Goal: Contribute content: Contribute content

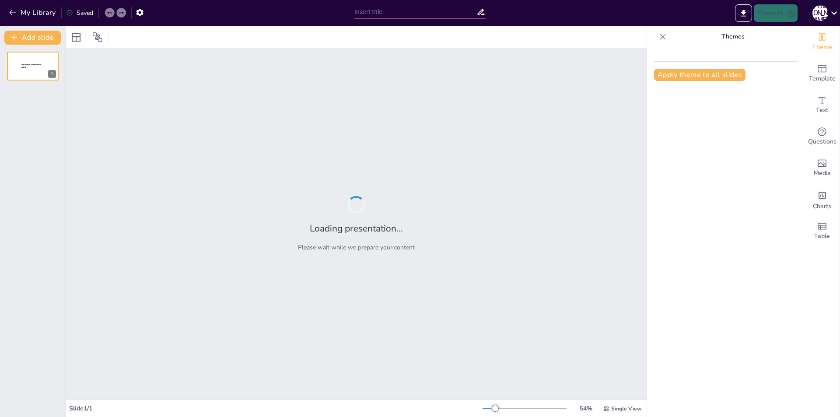
type input "Fundamentos de Arreglos en [GEOGRAPHIC_DATA]: Estructuras y Tipos"
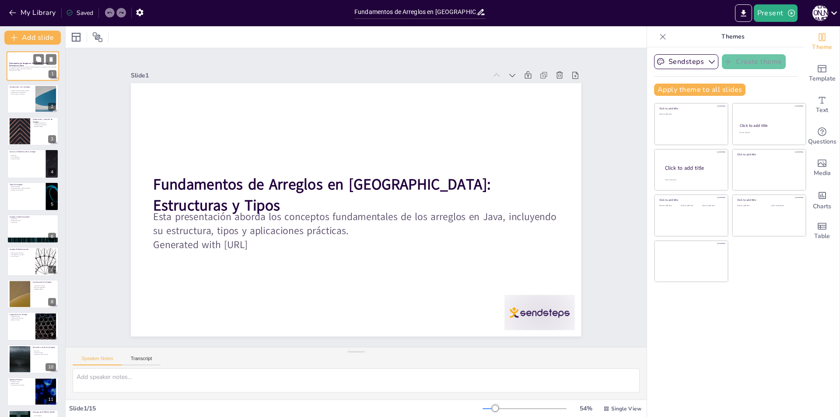
drag, startPoint x: 46, startPoint y: 109, endPoint x: 40, endPoint y: 77, distance: 32.4
click at [46, 108] on div at bounding box center [45, 99] width 46 height 26
type textarea "Los arreglos son una de las estructuras de datos más básicas y utilizadas en pr…"
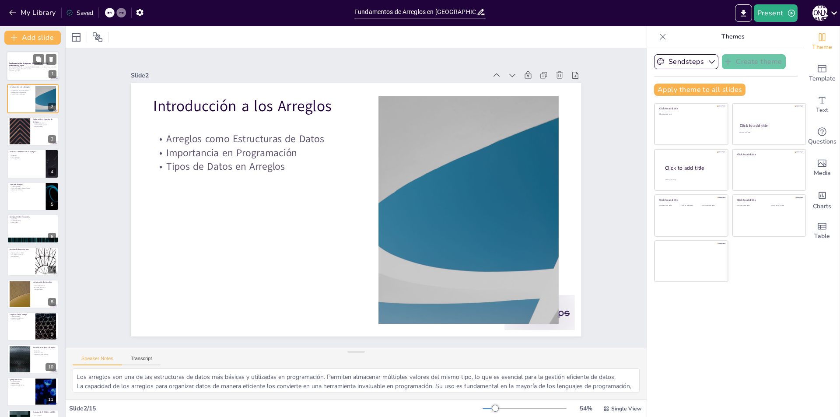
click at [38, 67] on p "Esta presentación aborda los conceptos fundamentales de los arreglos en Java, i…" at bounding box center [32, 67] width 47 height 3
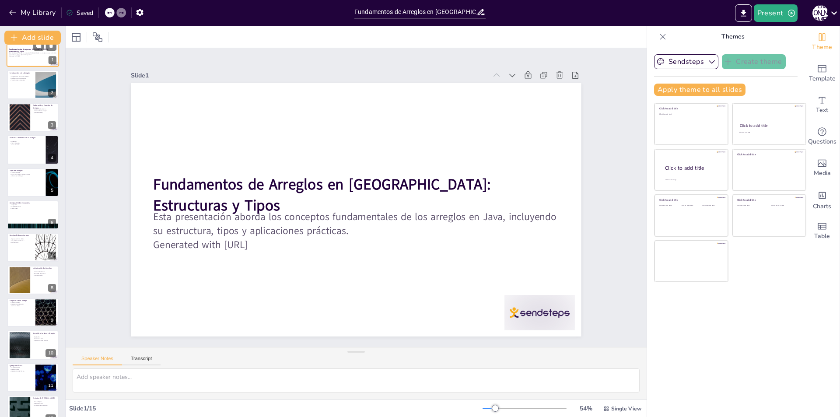
scroll to position [18, 0]
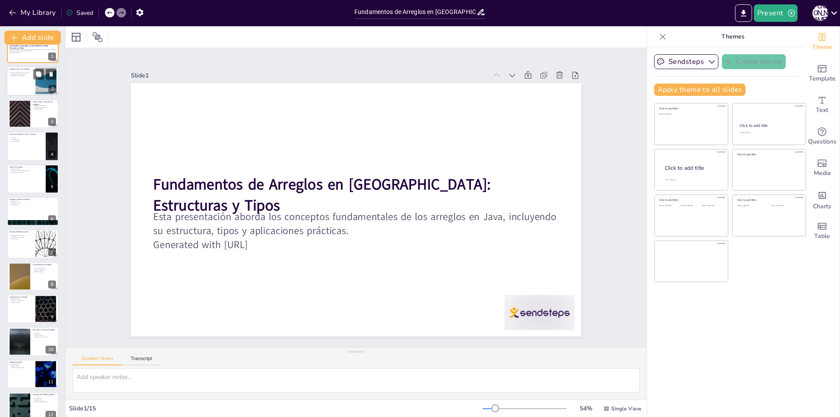
click at [21, 81] on div at bounding box center [33, 82] width 53 height 30
type textarea "Los arreglos son una de las estructuras de datos más básicas y utilizadas en pr…"
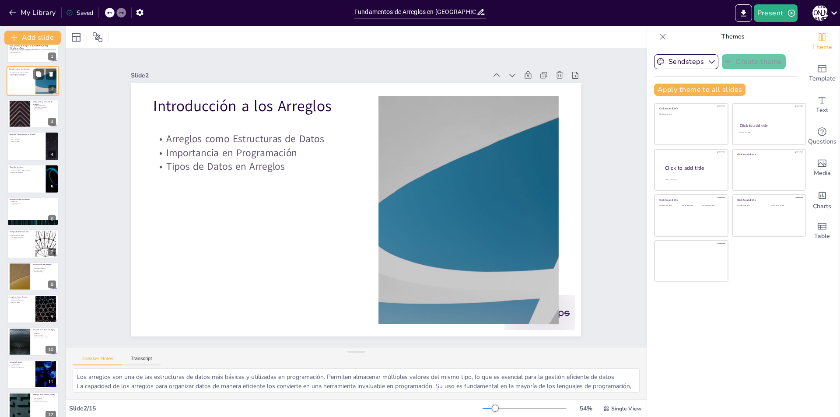
scroll to position [0, 0]
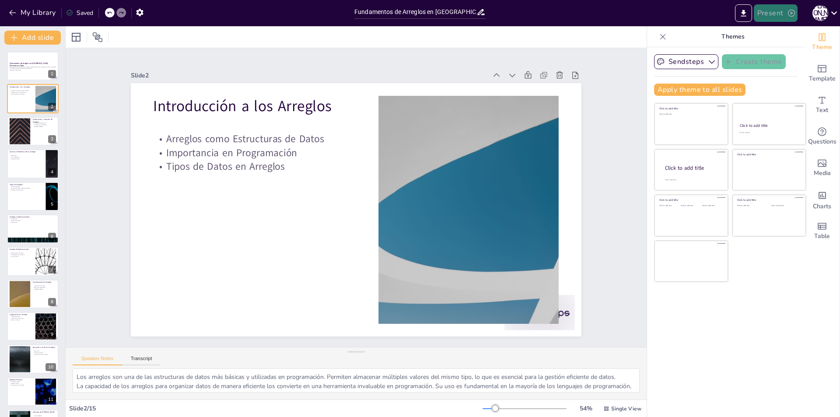
click at [776, 11] on button "Present" at bounding box center [776, 13] width 44 height 18
click at [777, 56] on li "Play presentation" at bounding box center [789, 54] width 69 height 14
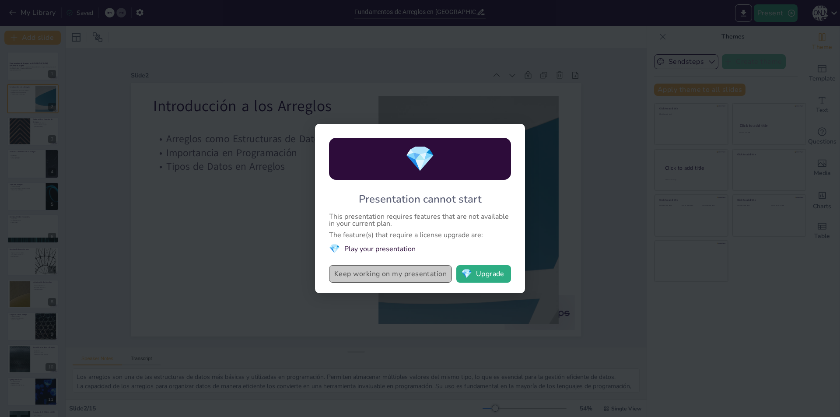
click at [395, 275] on button "Keep working on my presentation" at bounding box center [390, 274] width 123 height 18
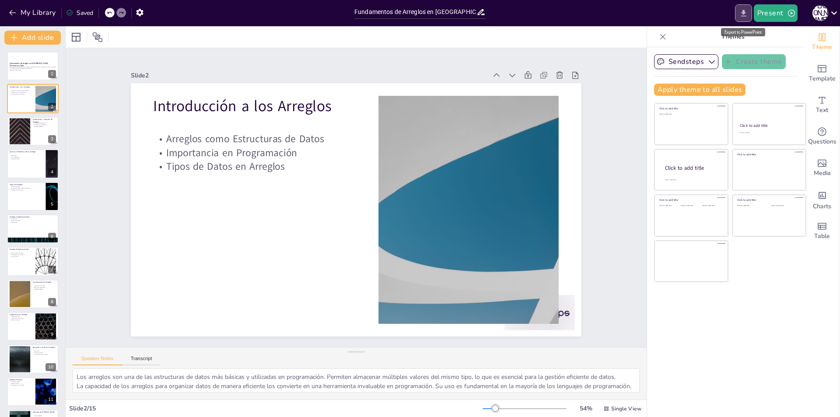
click at [741, 13] on icon "Export to PowerPoint" at bounding box center [743, 13] width 9 height 9
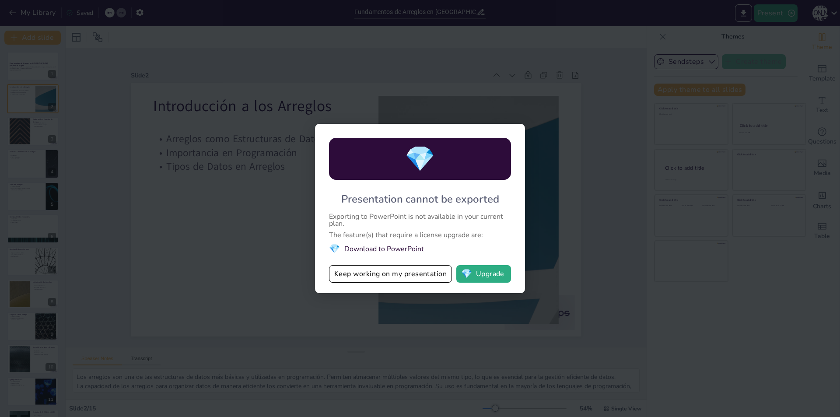
click at [330, 69] on div "💎 Presentation cannot be exported Exporting to PowerPoint is not available in y…" at bounding box center [420, 208] width 840 height 417
click at [412, 277] on button "Keep working on my presentation" at bounding box center [390, 274] width 123 height 18
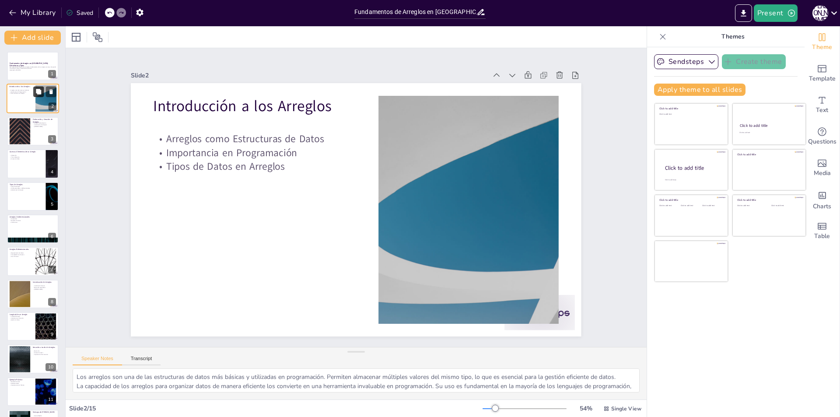
drag, startPoint x: 34, startPoint y: 68, endPoint x: 36, endPoint y: 88, distance: 19.8
click at [35, 69] on p "Esta presentación aborda los conceptos fundamentales de los arreglos en Java, i…" at bounding box center [33, 67] width 46 height 3
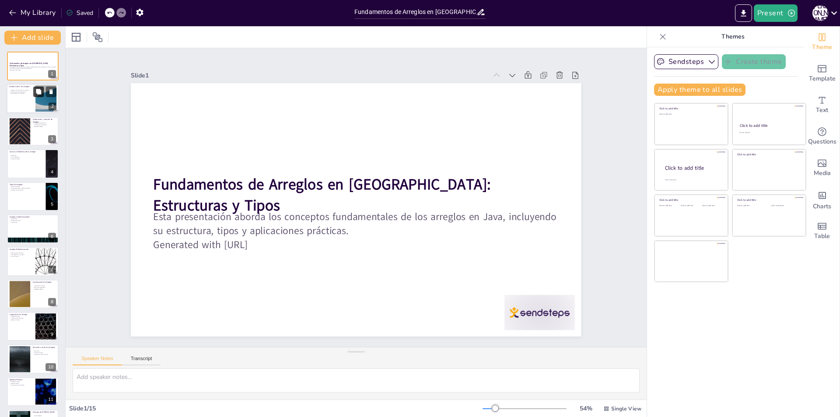
click at [36, 95] on button at bounding box center [38, 92] width 11 height 11
type textarea "Los arreglos son una de las estructuras de datos más básicas y utilizadas en pr…"
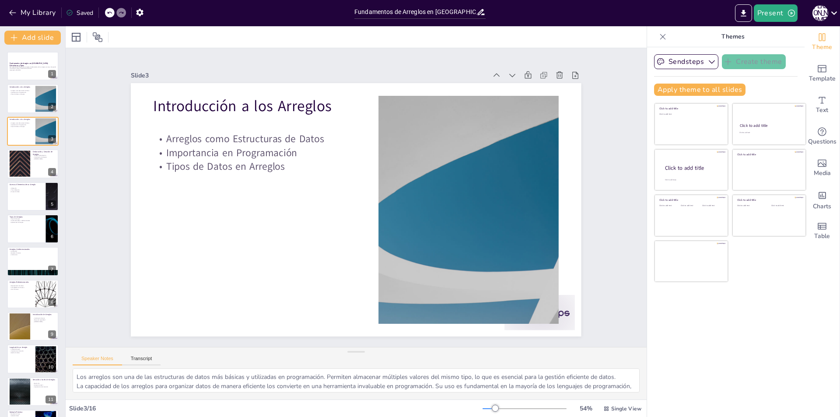
click at [509, 409] on div at bounding box center [525, 408] width 84 height 7
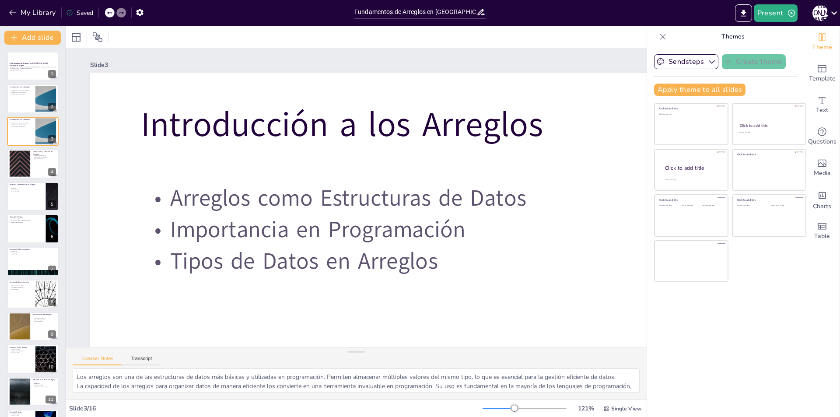
click at [502, 407] on div at bounding box center [525, 408] width 84 height 7
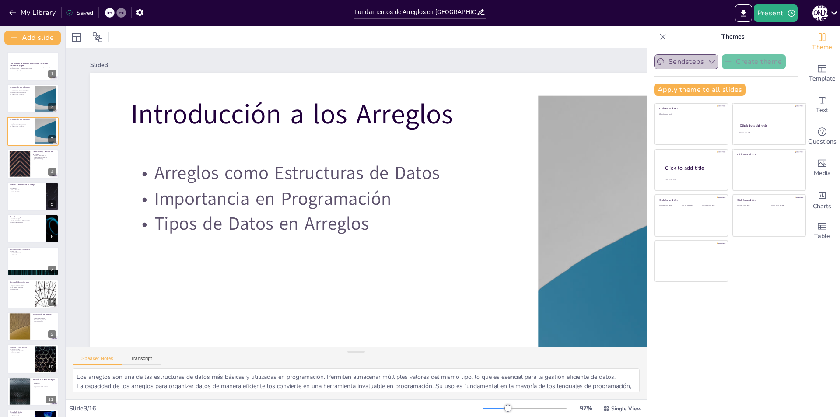
click at [684, 62] on button "Sendsteps" at bounding box center [686, 61] width 64 height 15
click at [817, 64] on icon "Add ready made slides" at bounding box center [822, 68] width 11 height 11
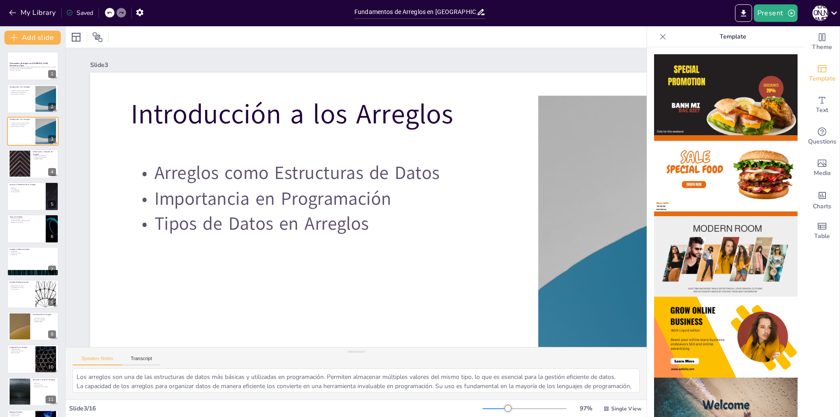
click at [711, 102] on img at bounding box center [726, 94] width 144 height 81
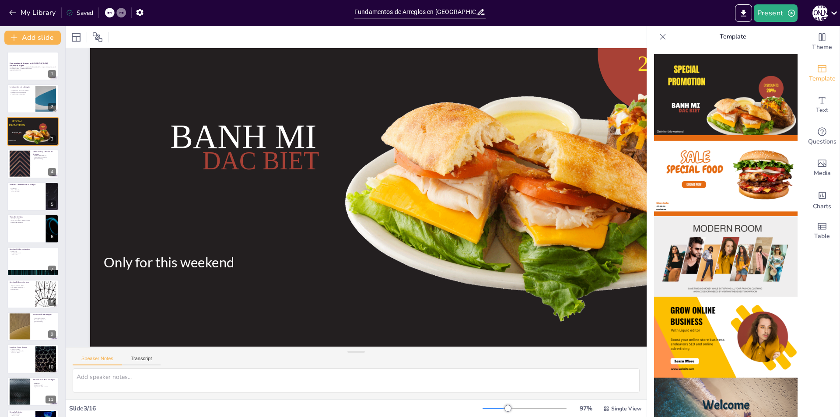
scroll to position [191, 0]
click at [14, 16] on icon "button" at bounding box center [12, 12] width 9 height 9
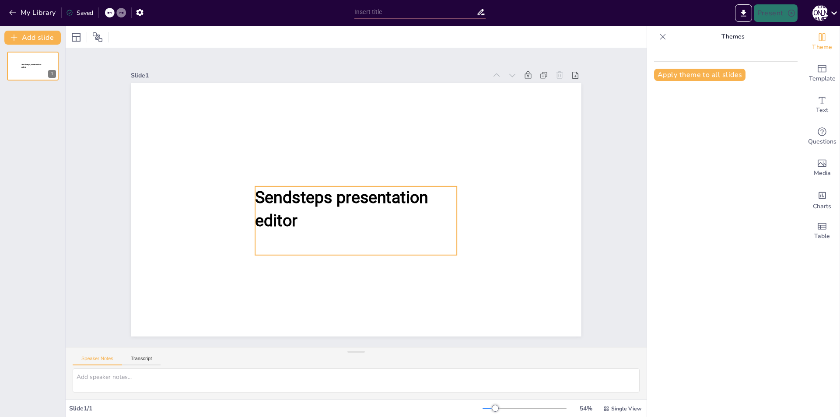
type input "Fundamentos de Arreglos en [GEOGRAPHIC_DATA]: Estructuras y Tipos"
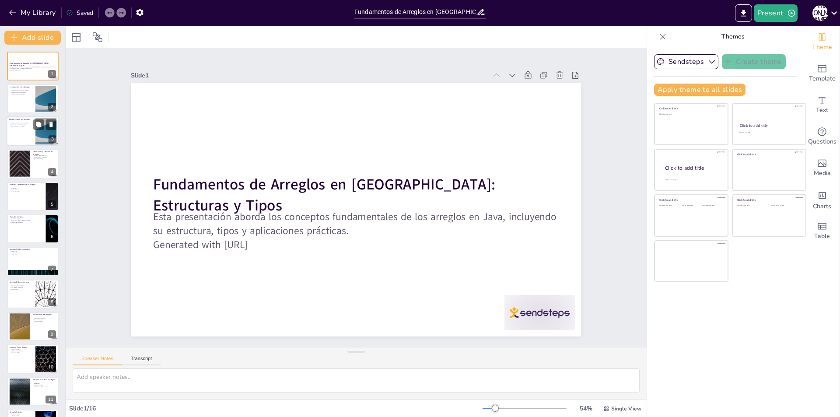
click at [35, 136] on div at bounding box center [33, 131] width 53 height 30
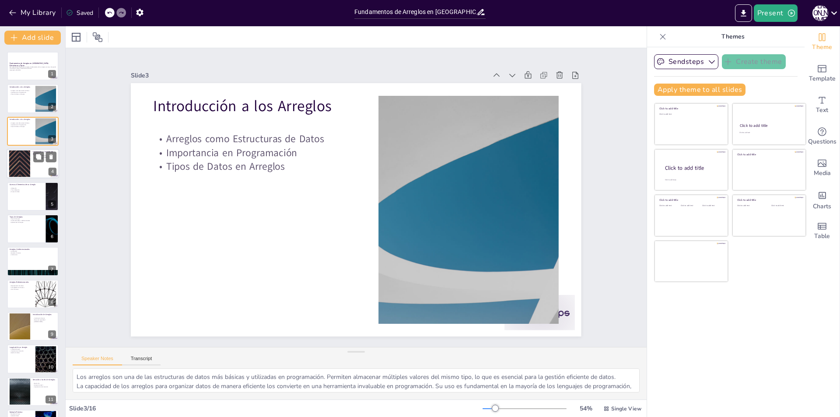
click at [38, 162] on div at bounding box center [33, 164] width 53 height 30
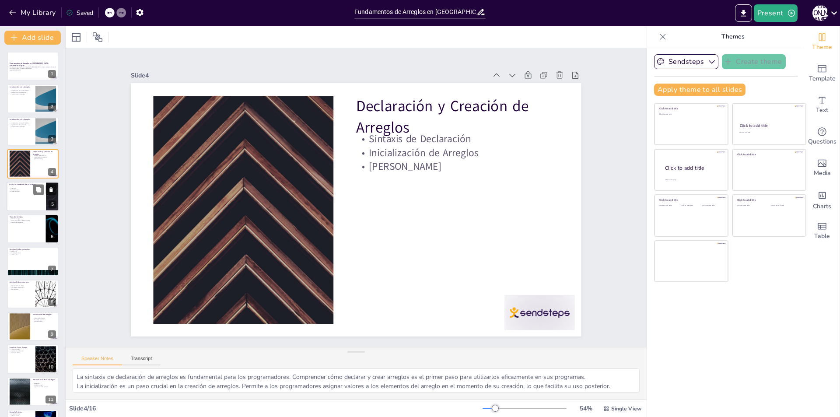
click at [32, 191] on p "Errores de Índice" at bounding box center [26, 191] width 34 height 2
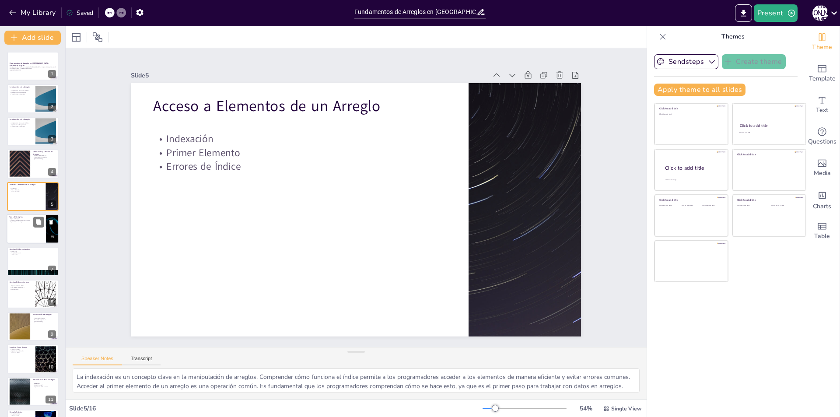
click at [26, 224] on div at bounding box center [33, 229] width 53 height 30
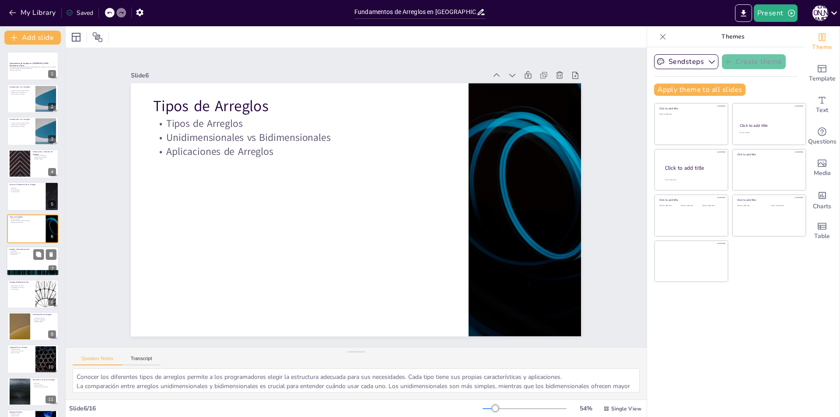
click at [23, 256] on div at bounding box center [33, 262] width 53 height 30
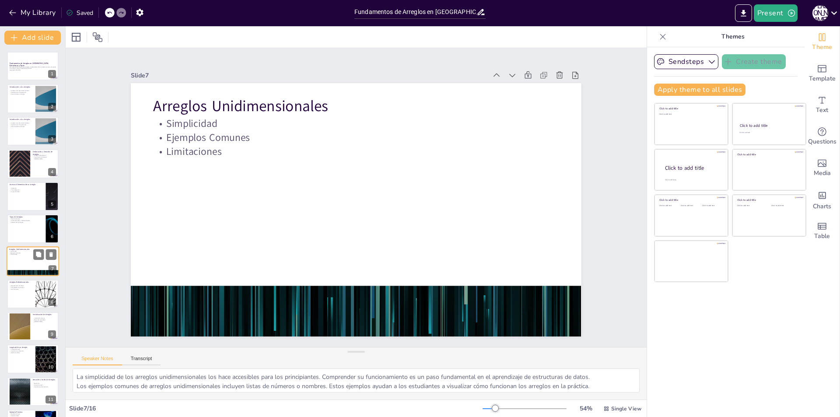
scroll to position [31, 0]
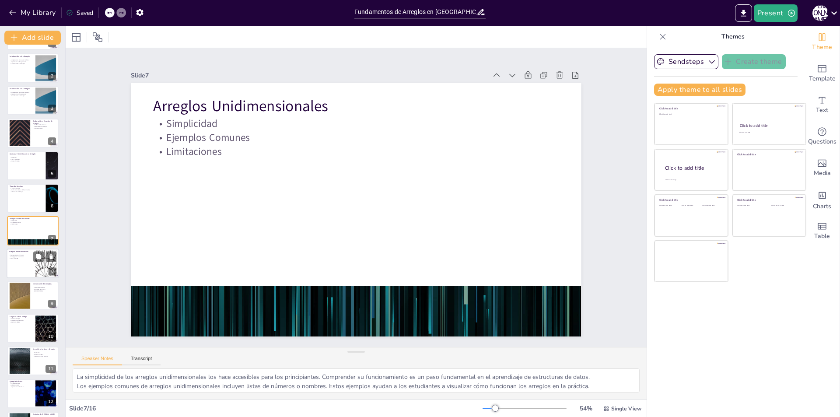
click at [24, 261] on div at bounding box center [33, 264] width 53 height 30
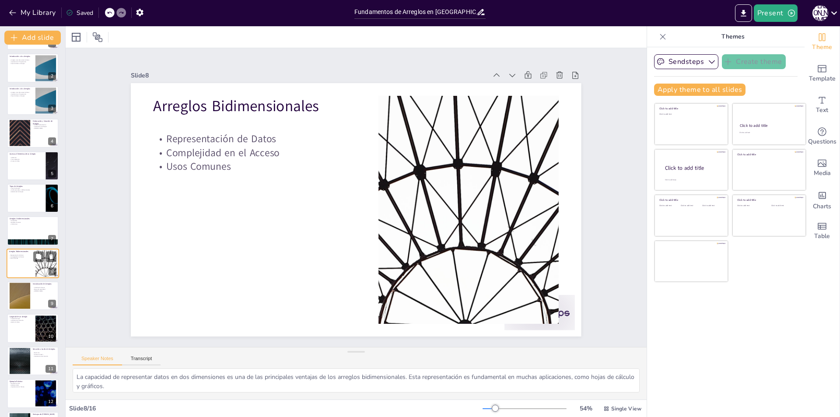
scroll to position [63, 0]
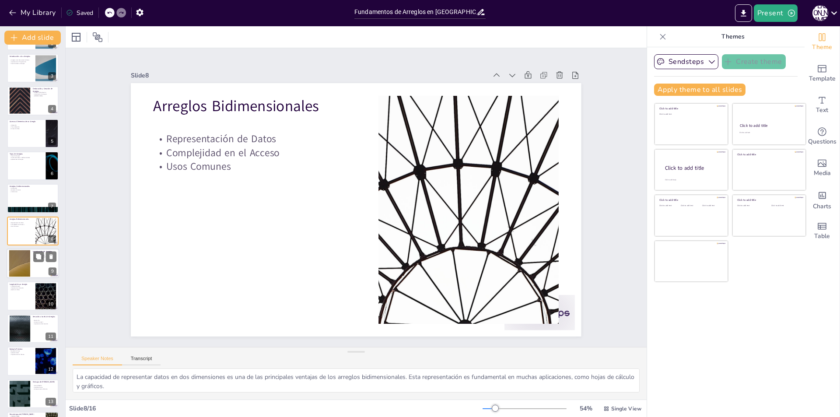
click at [22, 260] on div at bounding box center [19, 263] width 47 height 27
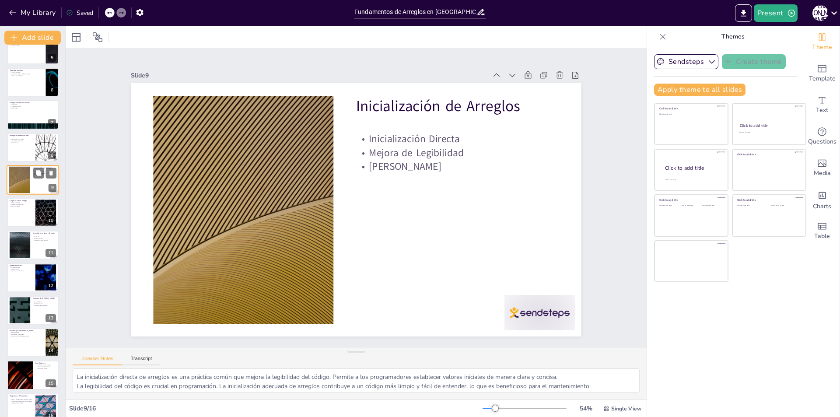
scroll to position [159, 0]
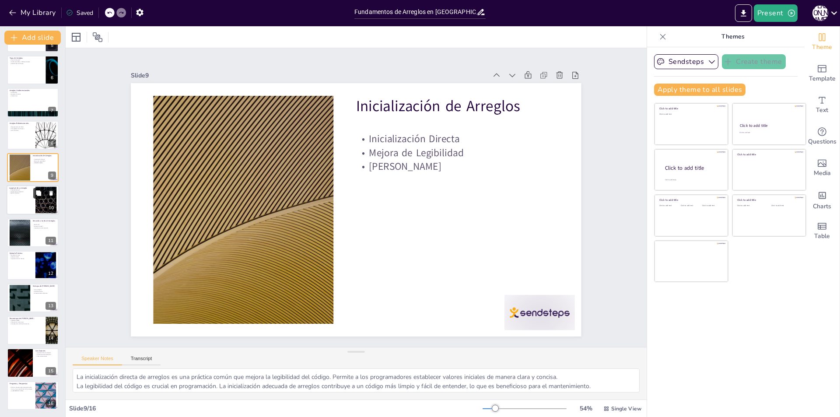
click at [34, 189] on button at bounding box center [38, 193] width 11 height 11
type textarea "La propiedad length es esencial para trabajar con arreglos. Permite a los progr…"
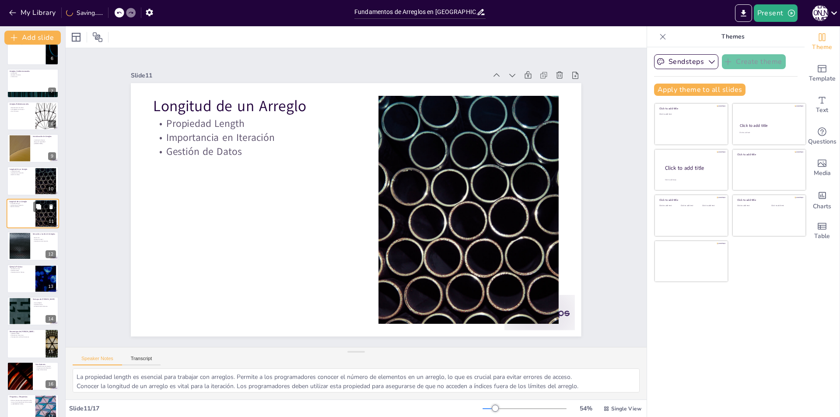
scroll to position [191, 0]
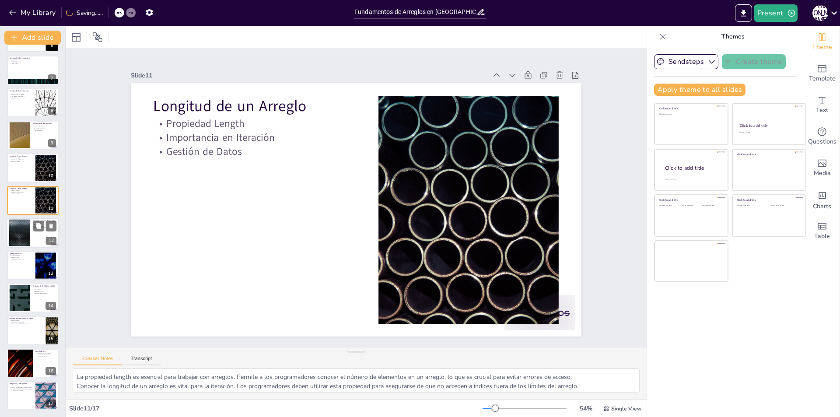
click at [27, 233] on div at bounding box center [19, 233] width 47 height 27
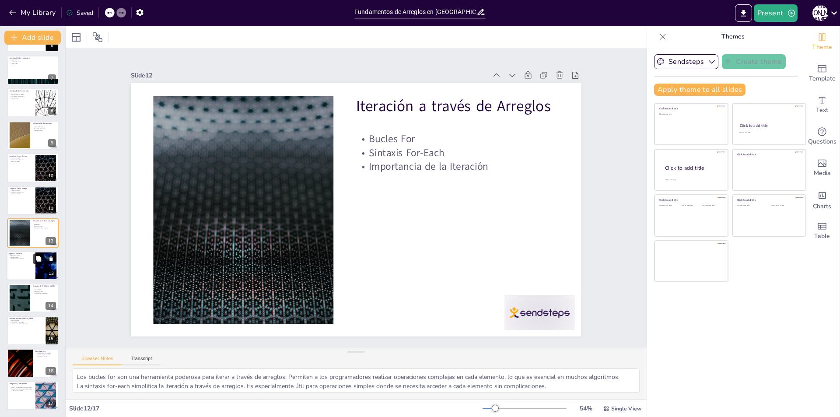
click at [33, 260] on button at bounding box center [38, 258] width 11 height 11
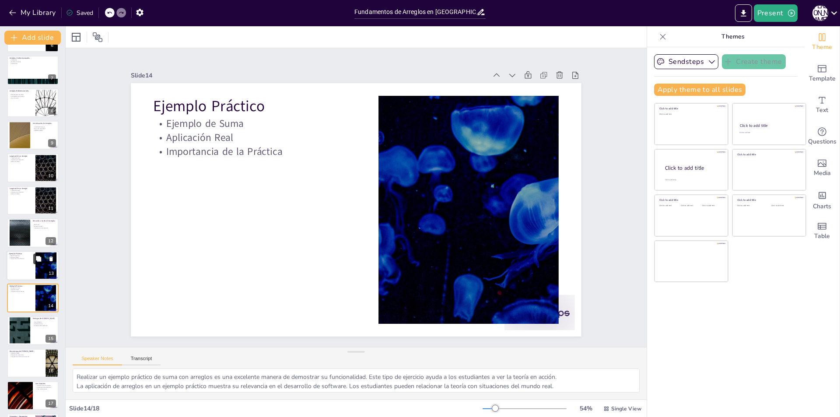
scroll to position [224, 0]
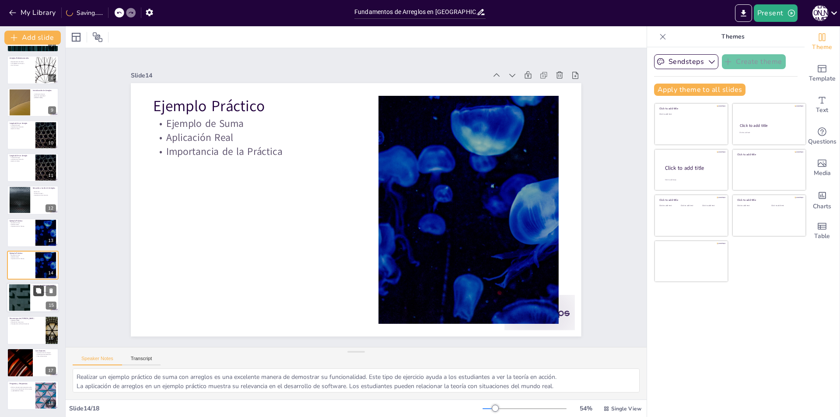
click at [38, 292] on icon at bounding box center [38, 290] width 5 height 5
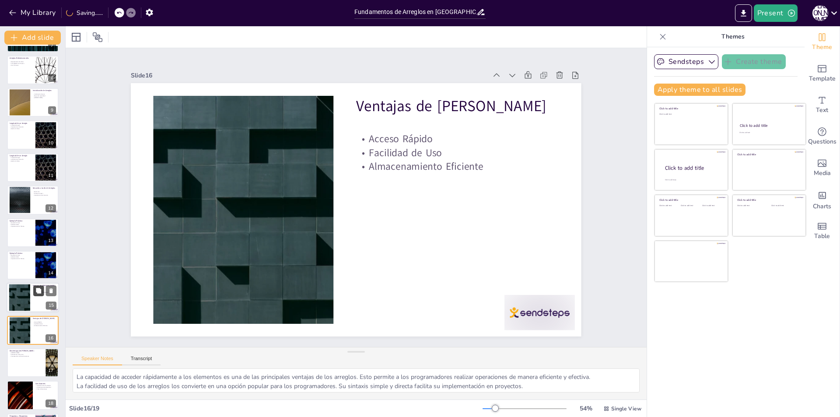
scroll to position [256, 0]
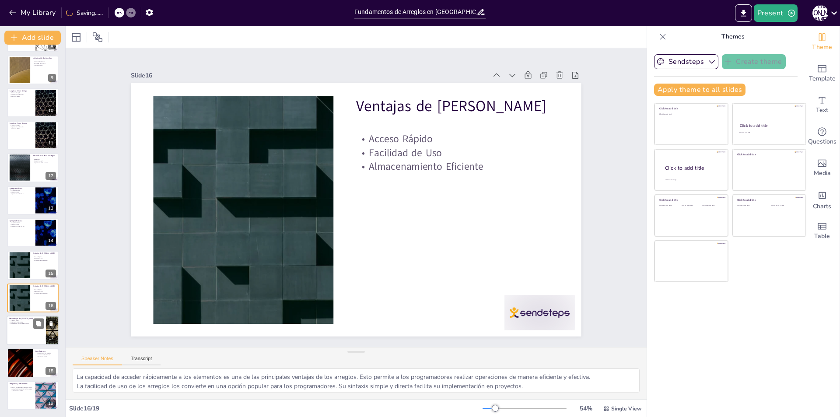
click at [40, 329] on div at bounding box center [33, 330] width 53 height 30
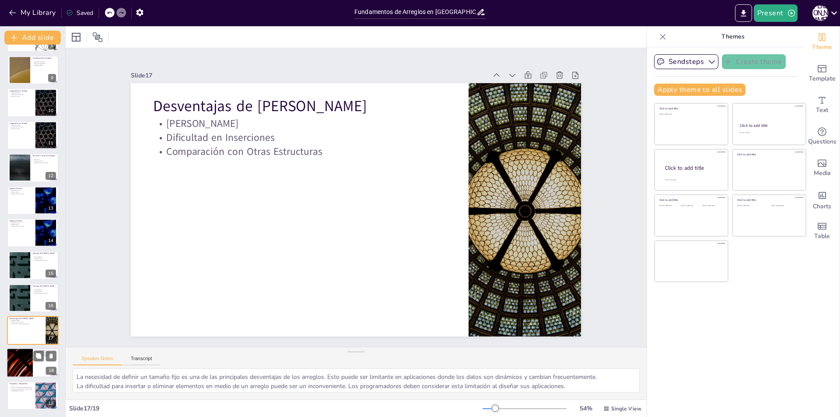
click at [24, 360] on div at bounding box center [19, 363] width 53 height 30
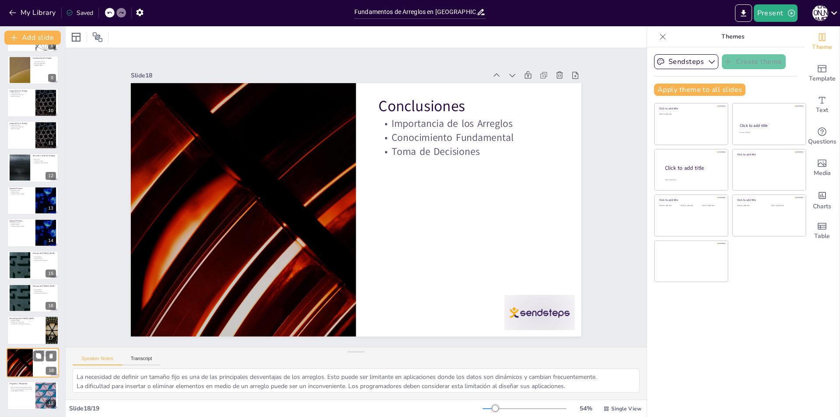
type textarea "Los arreglos son una herramienta esencial en programación. Comprender su import…"
click at [25, 399] on div at bounding box center [33, 396] width 53 height 30
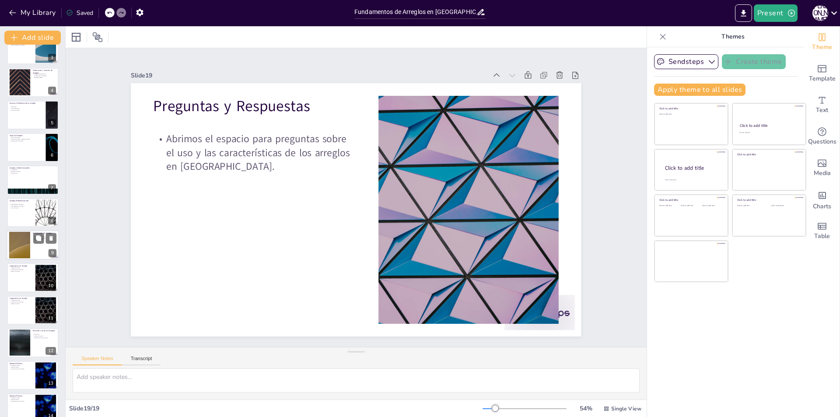
scroll to position [0, 0]
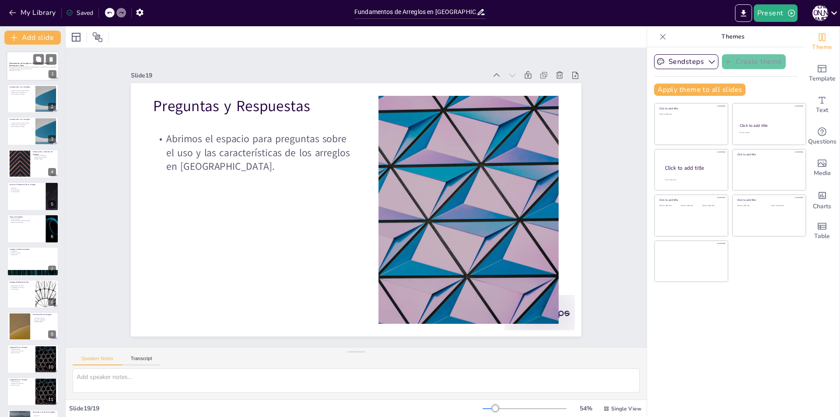
click at [34, 67] on p "Esta presentación aborda los conceptos fundamentales de los arreglos en Java, i…" at bounding box center [32, 67] width 47 height 3
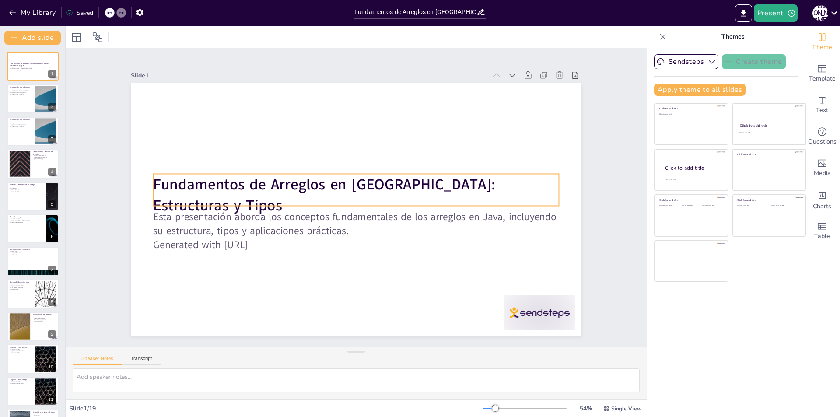
click at [157, 180] on strong "Fundamentos de Arreglos en [GEOGRAPHIC_DATA]: Estructuras y Tipos" at bounding box center [325, 195] width 342 height 42
click at [496, 181] on strong "Fundamentos de Arreglos en [GEOGRAPHIC_DATA]: Estructuras y Tipos" at bounding box center [325, 195] width 342 height 42
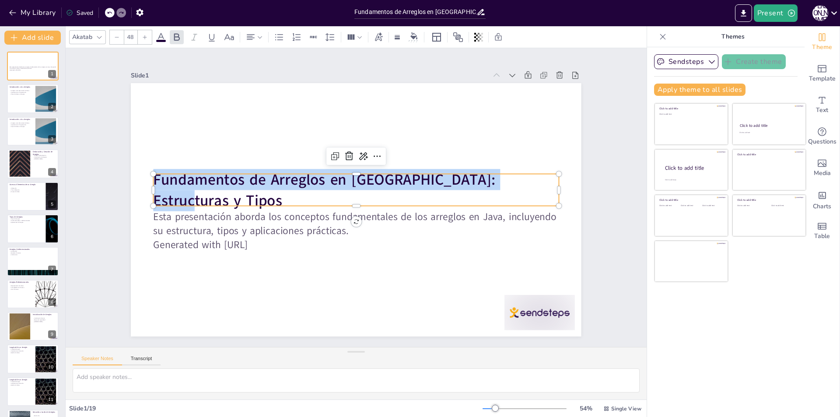
drag, startPoint x: 415, startPoint y: 189, endPoint x: 102, endPoint y: 191, distance: 312.8
click at [106, 191] on div "Slide 1 Esta presentación aborda los conceptos fundamentales de los arreglos en…" at bounding box center [355, 198] width 499 height 278
copy strong "Fundamentos de Arreglos en [GEOGRAPHIC_DATA]: Estructuras y Tipos"
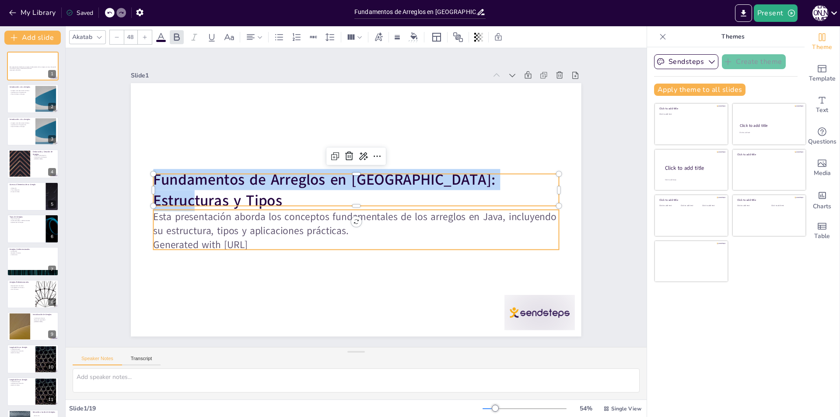
drag, startPoint x: 215, startPoint y: 224, endPoint x: 185, endPoint y: 221, distance: 30.3
click at [215, 224] on p "Esta presentación aborda los conceptos fundamentales de los arreglos en Java, i…" at bounding box center [356, 224] width 405 height 28
type input "32"
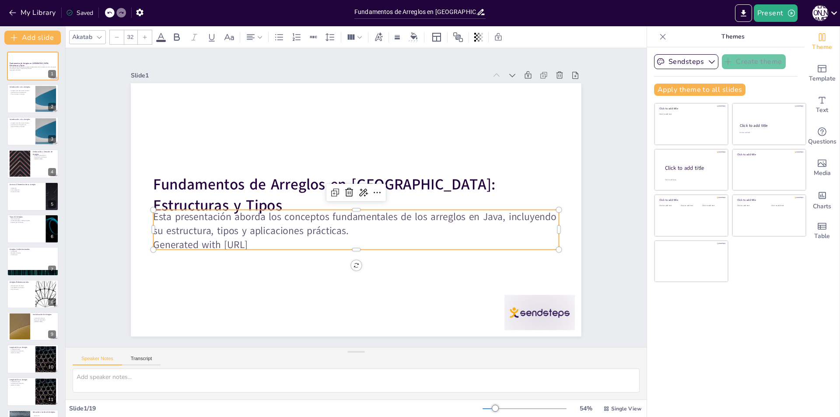
click at [157, 211] on p "Esta presentación aborda los conceptos fundamentales de los arreglos en Java, i…" at bounding box center [356, 224] width 405 height 28
click at [172, 206] on div at bounding box center [356, 206] width 405 height 7
click at [248, 232] on p "Esta presentación aborda los conceptos fundamentales de los arreglos en Java, i…" at bounding box center [356, 224] width 405 height 28
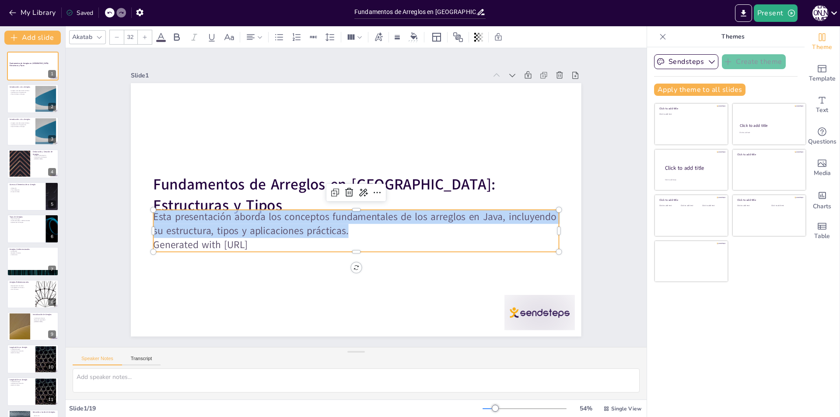
drag, startPoint x: 348, startPoint y: 229, endPoint x: 167, endPoint y: 217, distance: 181.5
click at [147, 207] on div "Fundamentos de Arreglos en [GEOGRAPHIC_DATA]: Estructuras y Tipos Esta presenta…" at bounding box center [356, 209] width 450 height 253
copy p "Esta presentación aborda los conceptos fundamentales de los arreglos en Java, i…"
click at [37, 107] on div at bounding box center [45, 98] width 47 height 27
type textarea "Los arreglos son una de las estructuras de datos más básicas y utilizadas en pr…"
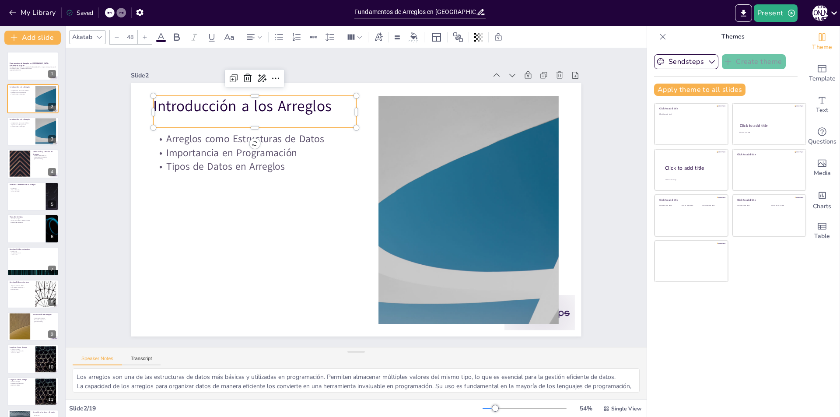
drag, startPoint x: 151, startPoint y: 102, endPoint x: 194, endPoint y: 106, distance: 43.9
click at [154, 104] on p "Introducción a los Arreglos" at bounding box center [255, 106] width 203 height 21
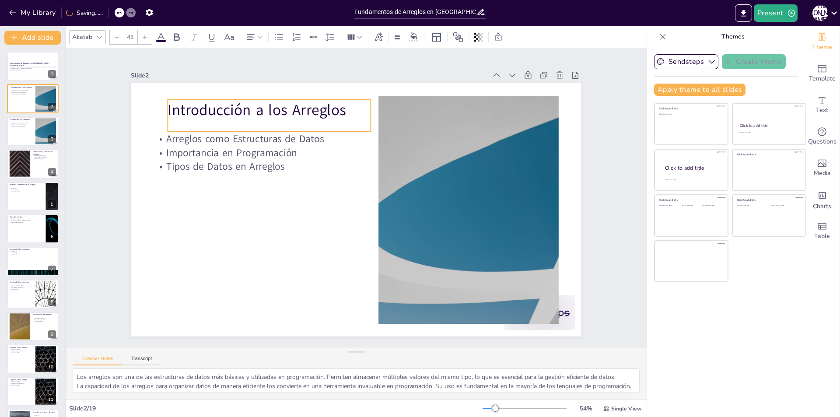
drag, startPoint x: 330, startPoint y: 108, endPoint x: 283, endPoint y: 107, distance: 47.3
click at [333, 107] on p "Introducción a los Arreglos" at bounding box center [269, 110] width 203 height 21
click at [283, 107] on p "Introducción a los Arreglos" at bounding box center [262, 110] width 203 height 21
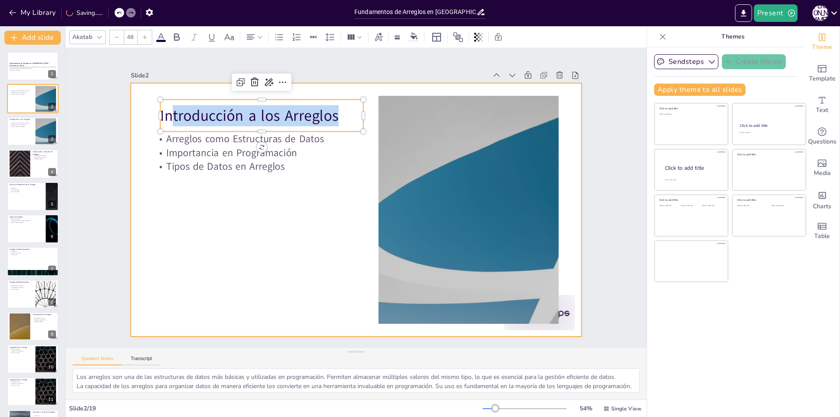
drag, startPoint x: 347, startPoint y: 112, endPoint x: 163, endPoint y: 111, distance: 183.3
click at [140, 112] on div "Arreglos como Estructuras de Datos Importancia en Programación Tipos de Datos e…" at bounding box center [356, 209] width 450 height 253
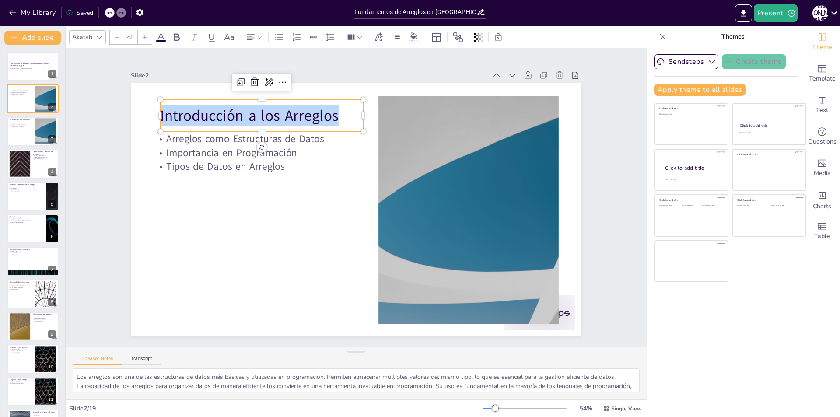
copy p "Introducción a los Arreglos"
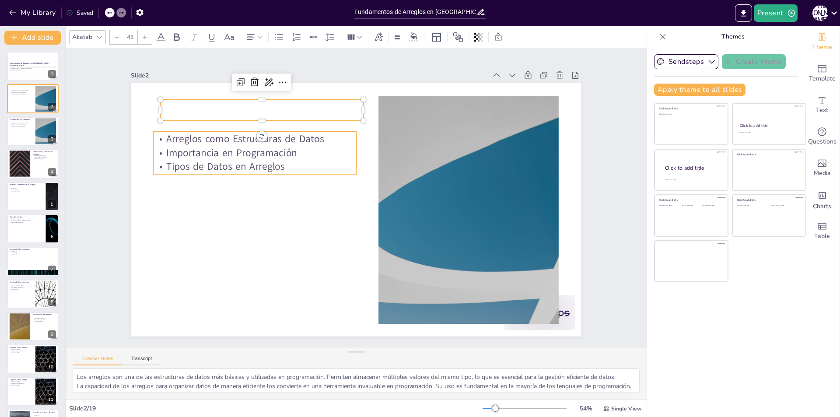
click at [214, 154] on p "Importancia en Programación" at bounding box center [255, 153] width 203 height 14
type input "32"
click at [162, 133] on p "Arreglos como Estructuras de Datos" at bounding box center [255, 139] width 203 height 14
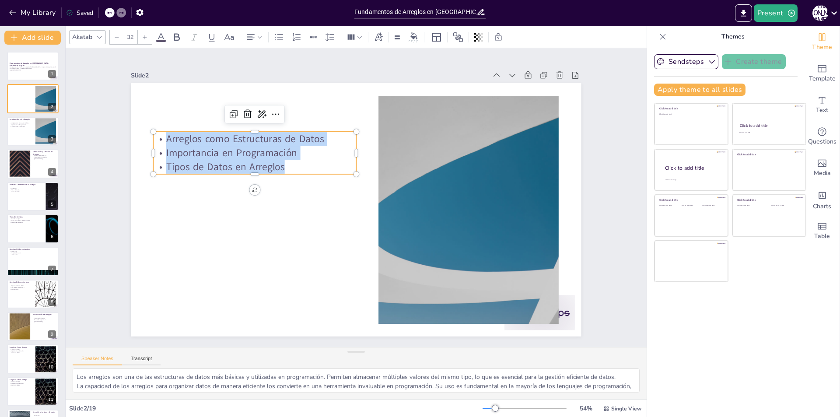
drag, startPoint x: 161, startPoint y: 135, endPoint x: 294, endPoint y: 161, distance: 135.8
click at [294, 161] on div "Arreglos como Estructuras de Datos Importancia en Programación Tipos de Datos e…" at bounding box center [255, 153] width 203 height 42
copy div "Arreglos como Estructuras de Datos Importancia en Programación Tipos de Datos e…"
drag, startPoint x: 127, startPoint y: 370, endPoint x: 110, endPoint y: 375, distance: 18.0
click at [126, 371] on textarea "Los arreglos son una de las estructuras de datos más básicas y utilizadas en pr…" at bounding box center [356, 380] width 567 height 24
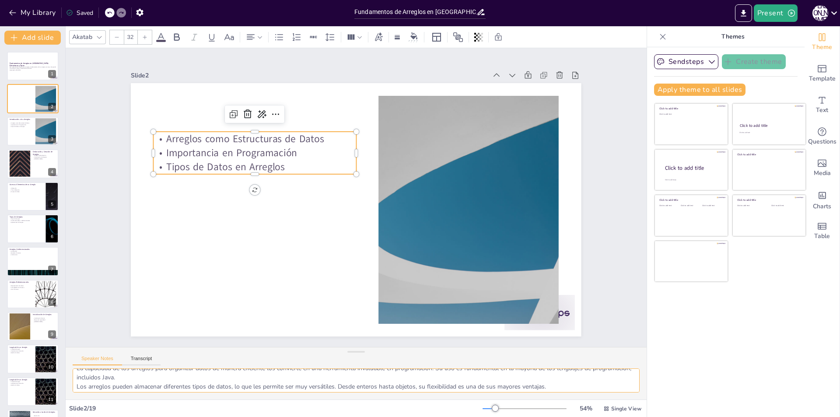
scroll to position [21, 0]
drag, startPoint x: 77, startPoint y: 376, endPoint x: 383, endPoint y: 385, distance: 305.5
click at [579, 385] on textarea "Los arreglos son una de las estructuras de datos más básicas y utilizadas en pr…" at bounding box center [356, 380] width 567 height 24
click at [145, 357] on button "Transcript" at bounding box center [141, 361] width 39 height 10
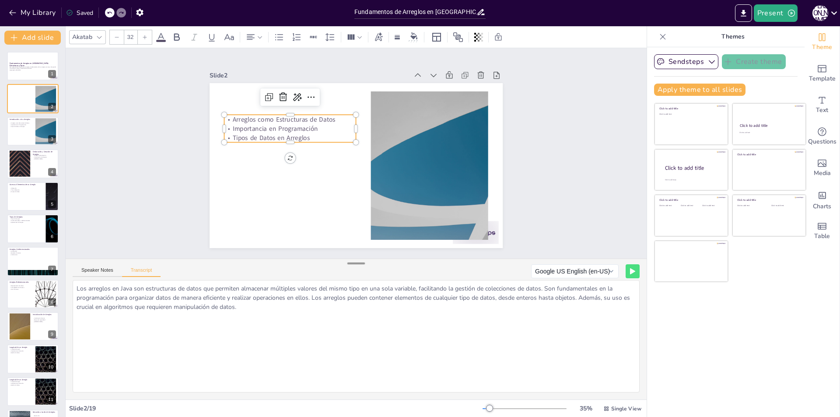
drag, startPoint x: 354, startPoint y: 350, endPoint x: 347, endPoint y: 267, distance: 83.4
click at [354, 263] on div at bounding box center [356, 263] width 18 height 9
click at [19, 146] on div "Introducción a los Arreglos Arreglos como Estructuras de Datos Importancia en P…" at bounding box center [33, 131] width 53 height 30
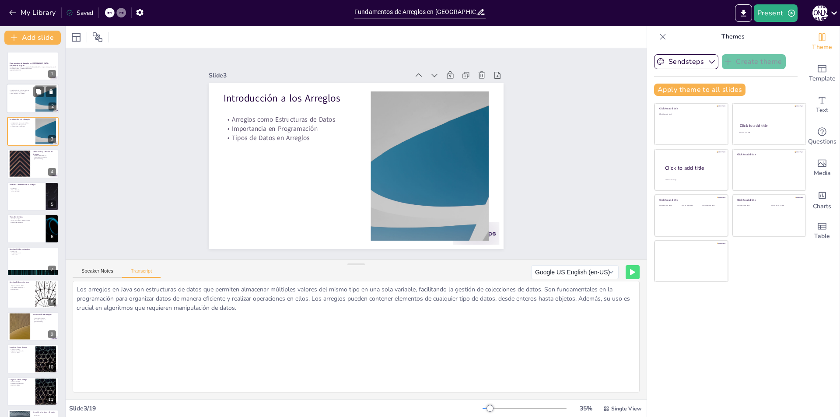
click at [23, 93] on p "Tipos de Datos en Arreglos" at bounding box center [21, 94] width 24 height 2
click at [19, 121] on div "Introducción a los Arreglos" at bounding box center [21, 120] width 24 height 4
drag, startPoint x: 76, startPoint y: 290, endPoint x: 300, endPoint y: 304, distance: 224.9
click at [300, 304] on textarea "Los arreglos en Java son estructuras de datos que permiten almacenar múltiples …" at bounding box center [356, 337] width 567 height 112
click at [38, 154] on icon at bounding box center [38, 157] width 6 height 6
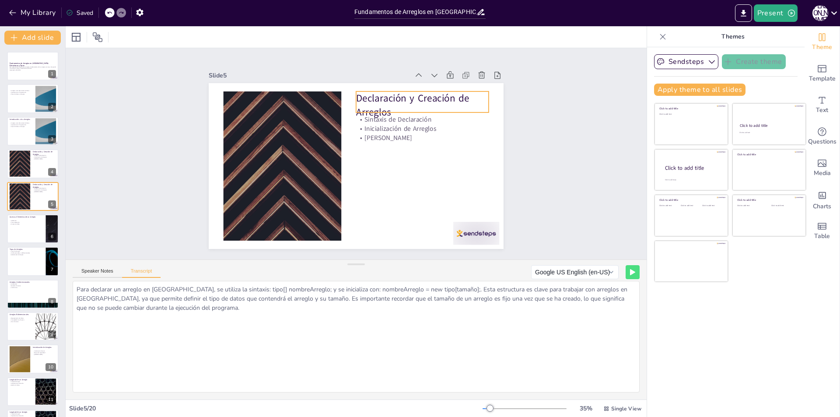
click at [364, 96] on p "Declaración y Creación de Arreglos" at bounding box center [422, 105] width 133 height 28
click at [375, 106] on p "Declaración y Creación de Arreglos" at bounding box center [422, 105] width 133 height 28
click at [375, 105] on p "Declaración y Creación de Arreglos" at bounding box center [422, 105] width 133 height 28
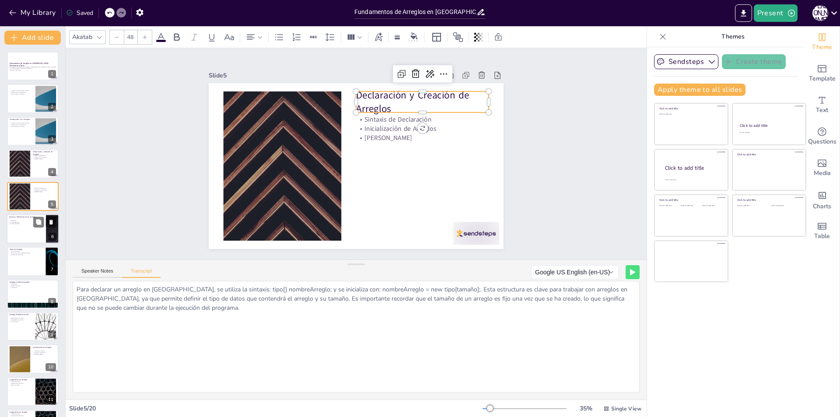
click at [32, 234] on div at bounding box center [33, 229] width 53 height 30
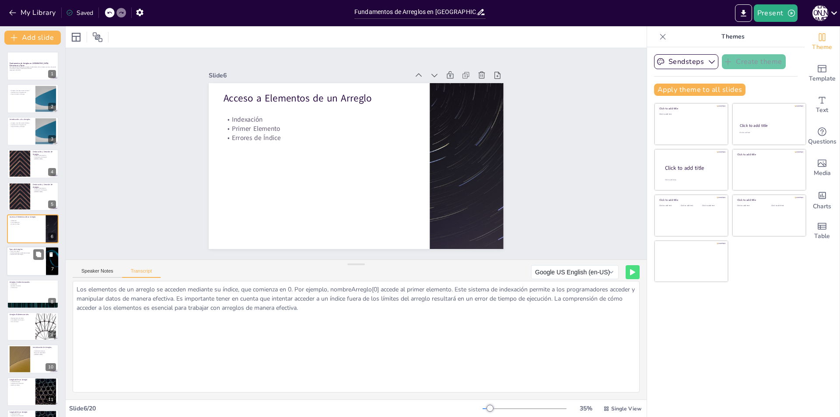
click at [32, 265] on div at bounding box center [33, 262] width 53 height 30
type textarea "Existen varios tipos de arreglos en [GEOGRAPHIC_DATA]: arreglos unidimensionale…"
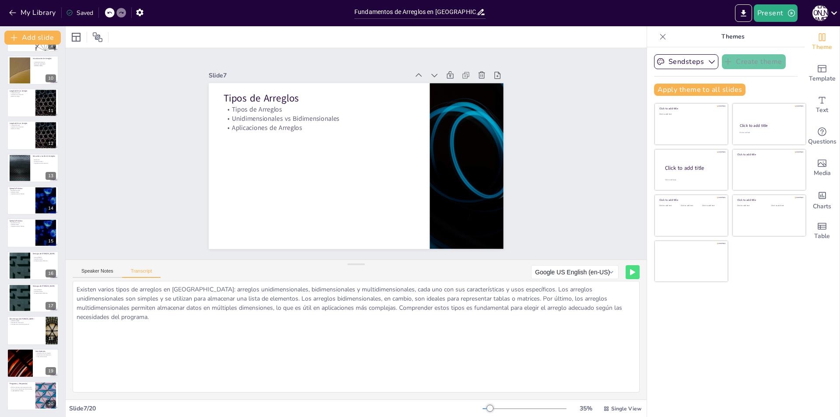
scroll to position [289, 0]
